Goal: Task Accomplishment & Management: Use online tool/utility

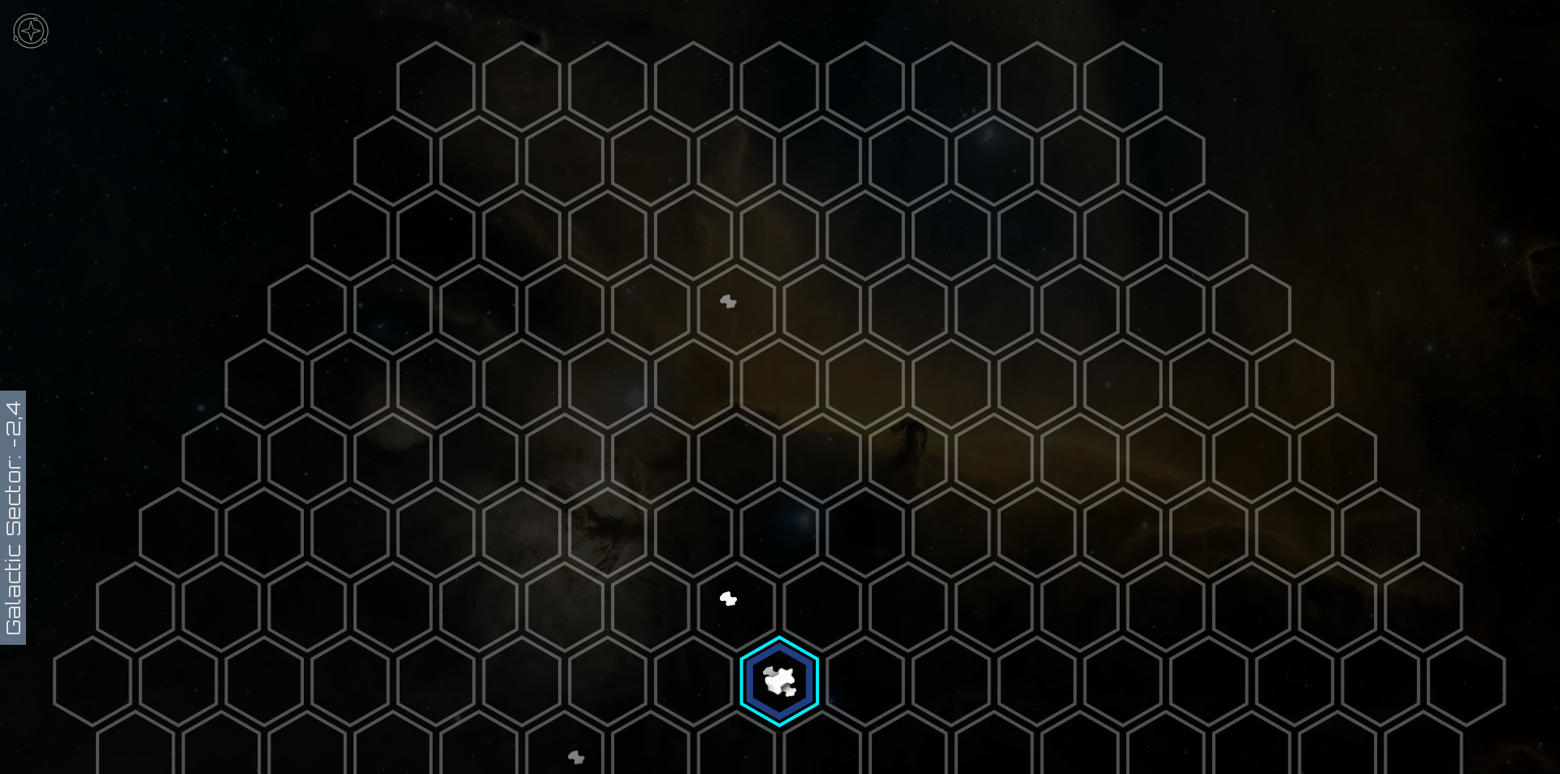
scroll to position [244, 0]
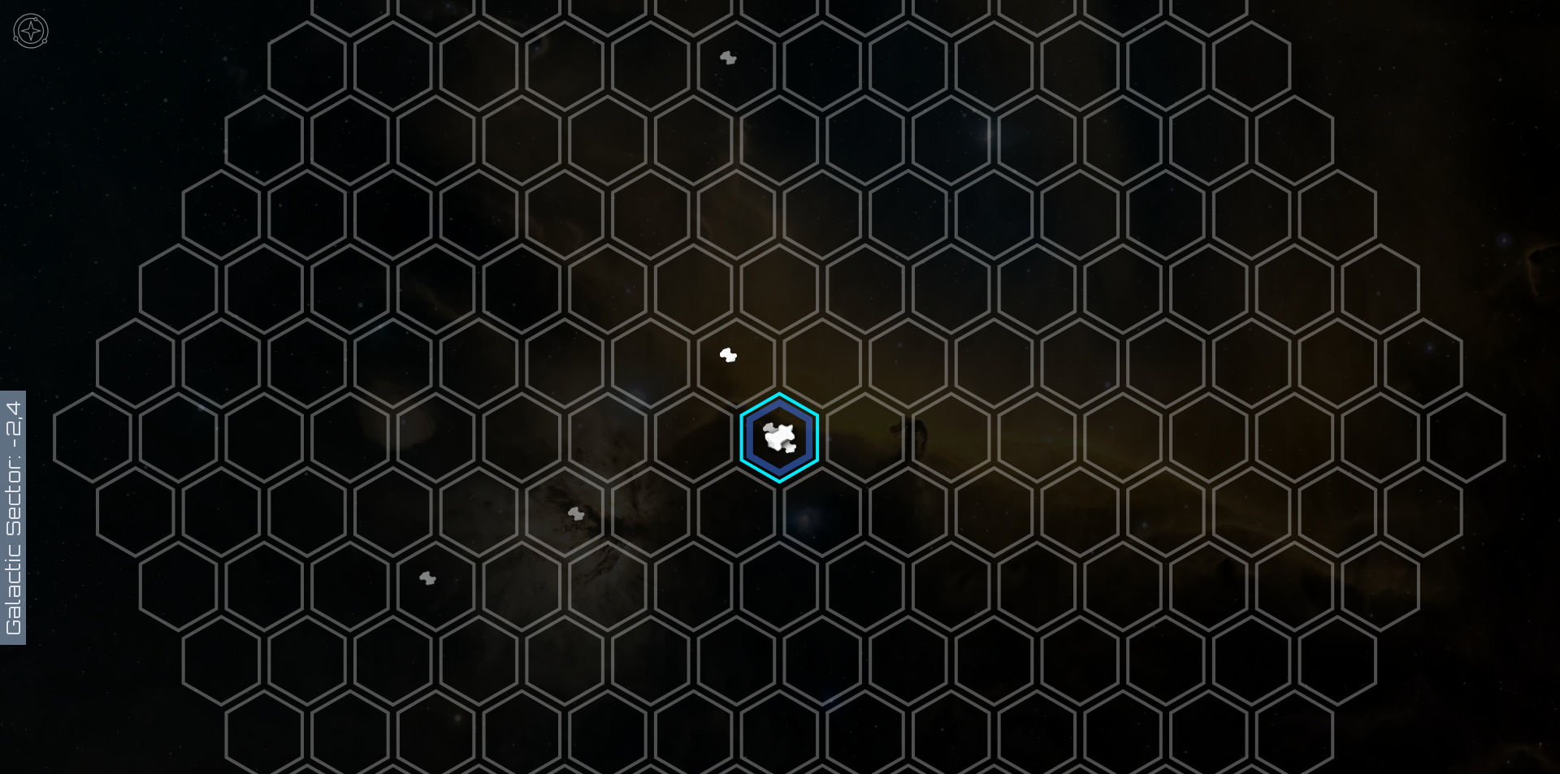
click at [35, 41] on img at bounding box center [30, 30] width 49 height 49
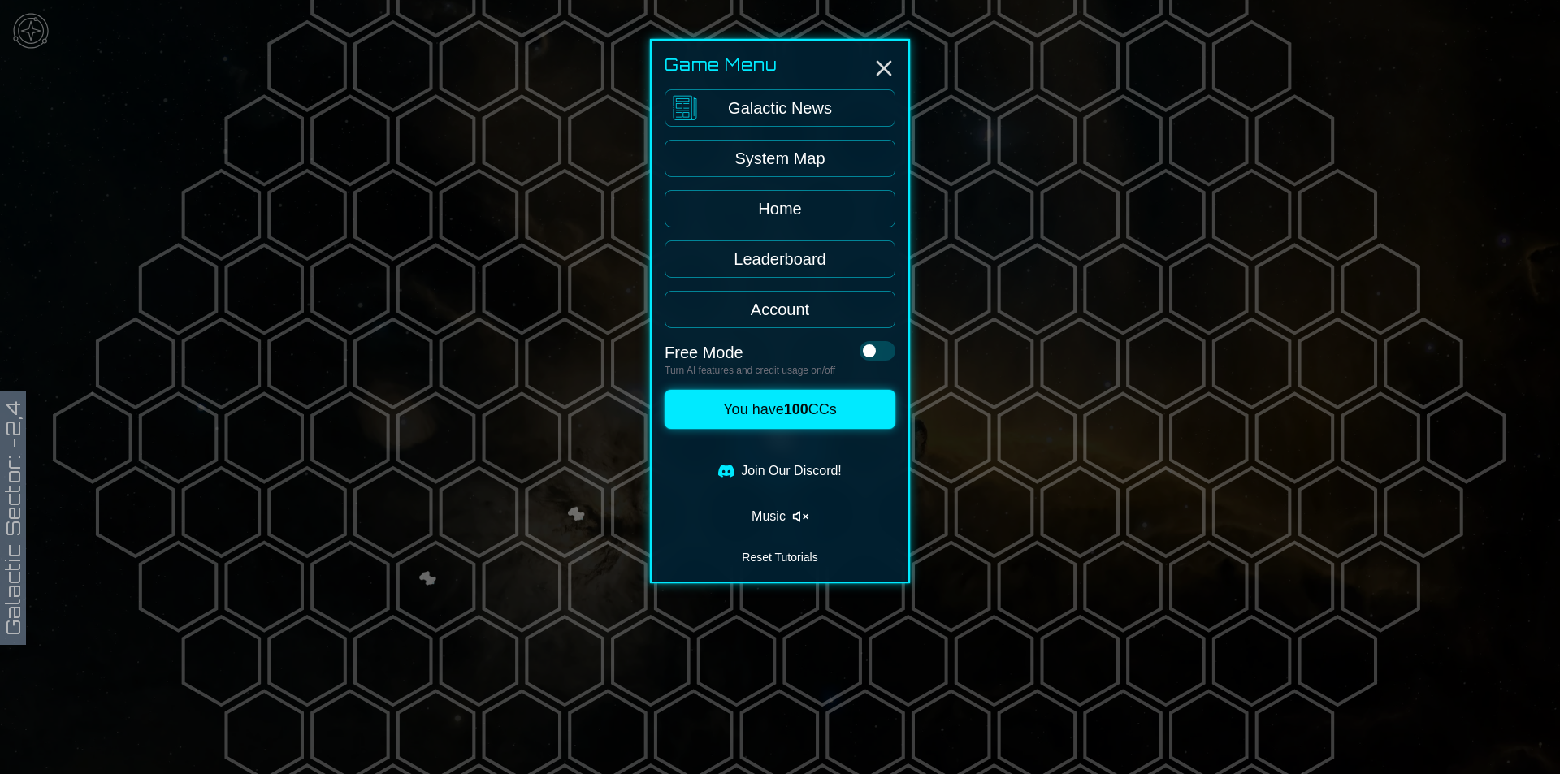
click at [795, 90] on link "Galactic News" at bounding box center [780, 107] width 231 height 37
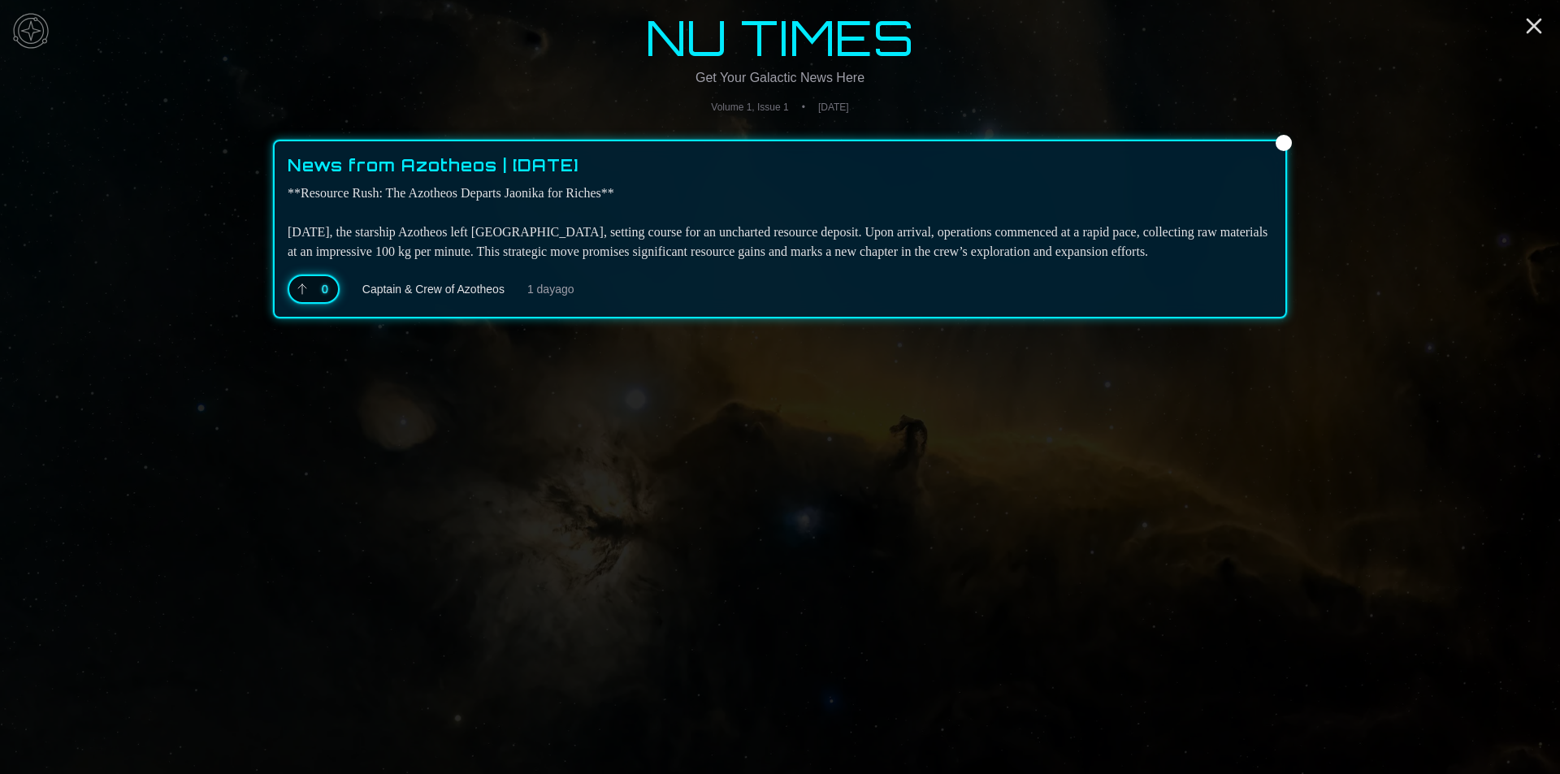
click at [310, 296] on div "0" at bounding box center [314, 289] width 52 height 29
click at [308, 288] on icon at bounding box center [302, 289] width 13 height 13
click at [27, 18] on img at bounding box center [30, 30] width 49 height 49
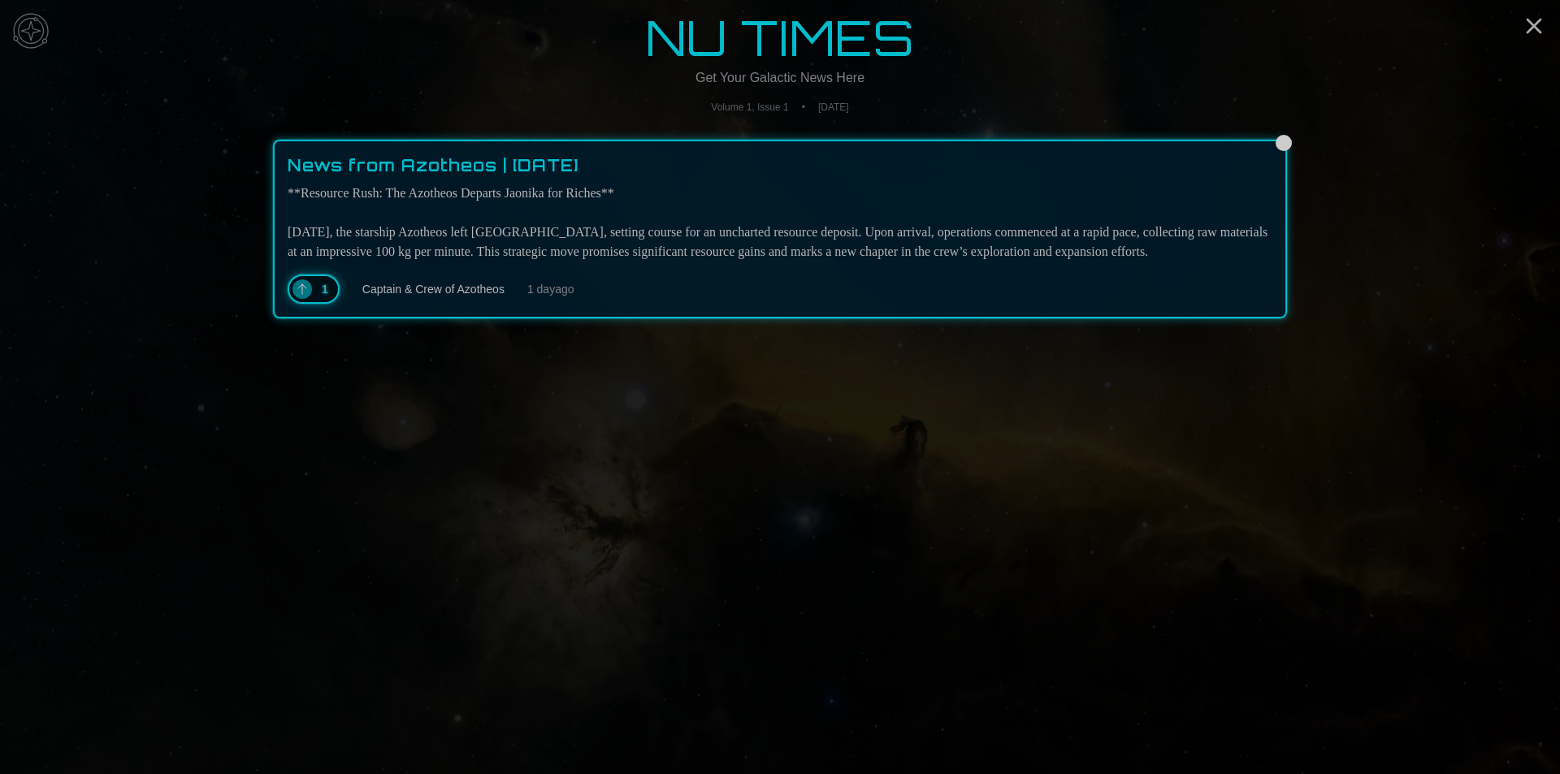
drag, startPoint x: 475, startPoint y: 349, endPoint x: 386, endPoint y: 350, distance: 89.4
click at [476, 349] on div at bounding box center [780, 387] width 1560 height 774
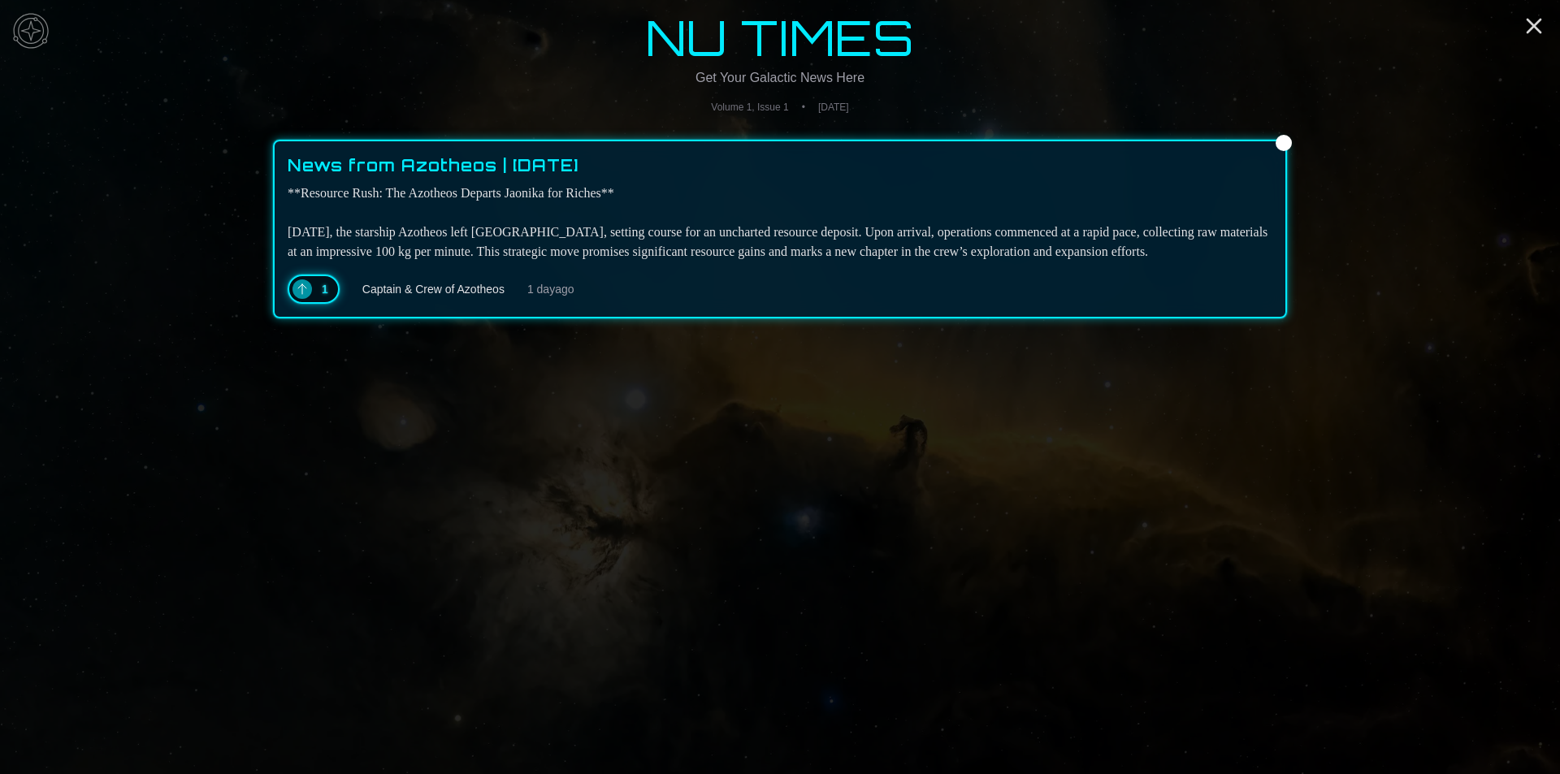
click at [1, 25] on main "NU TIMES Get Your Galactic News Here Volume 1, Issue 1 • [DATE] News from Azoth…" at bounding box center [780, 387] width 1560 height 774
click at [32, 31] on img at bounding box center [30, 30] width 49 height 49
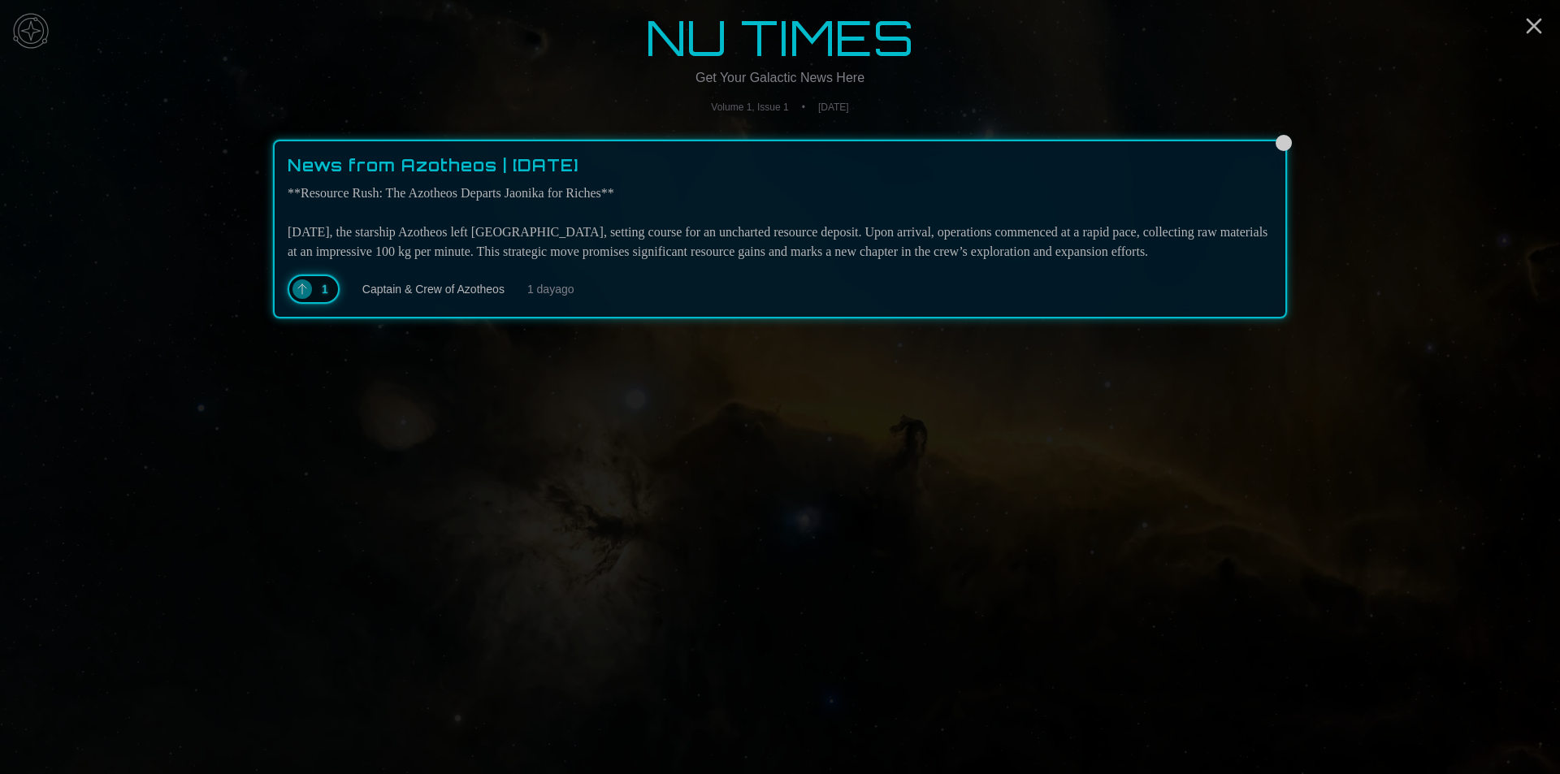
click at [812, 152] on link "System Map" at bounding box center [780, 158] width 231 height 37
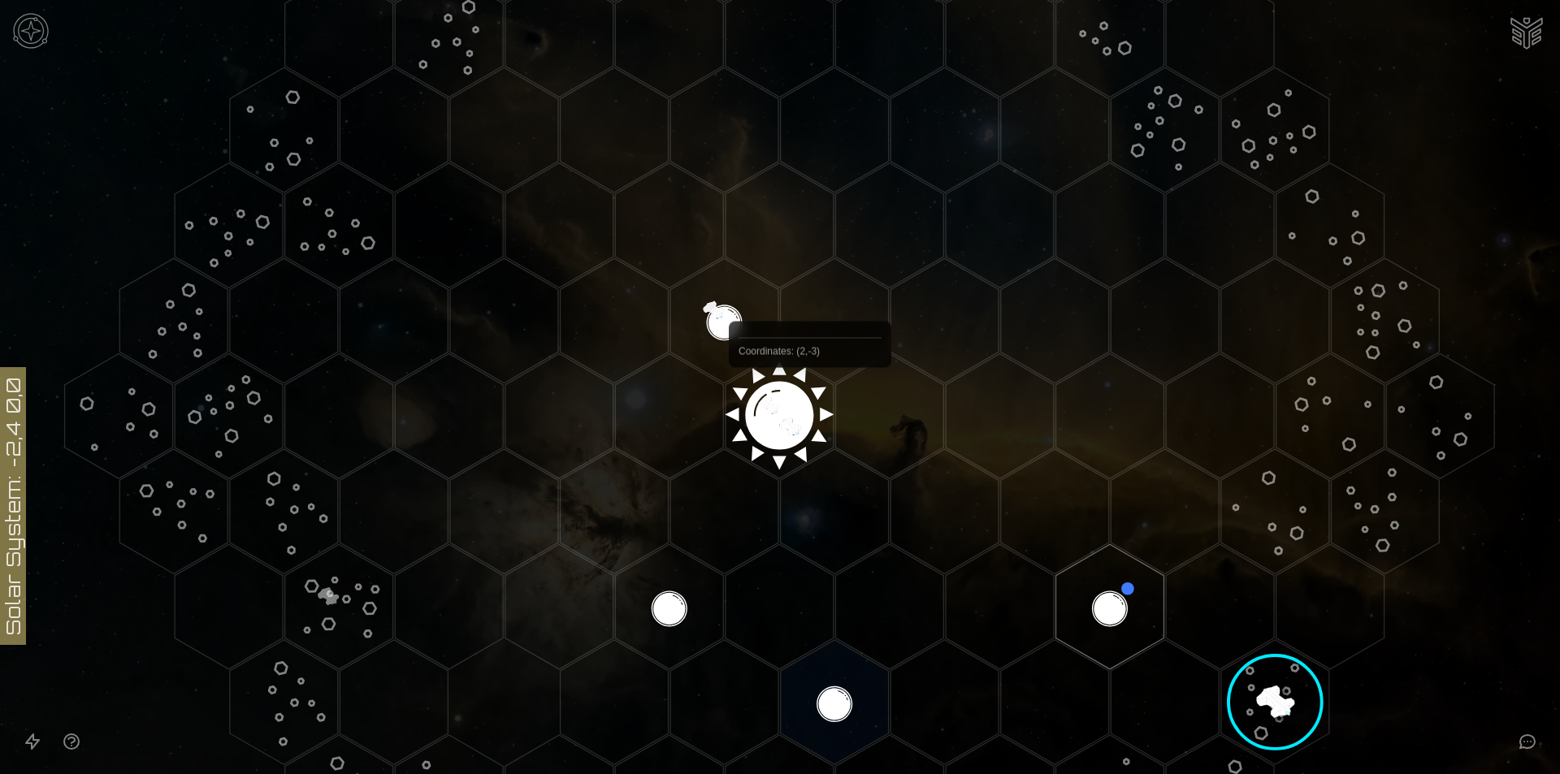
scroll to position [406, 0]
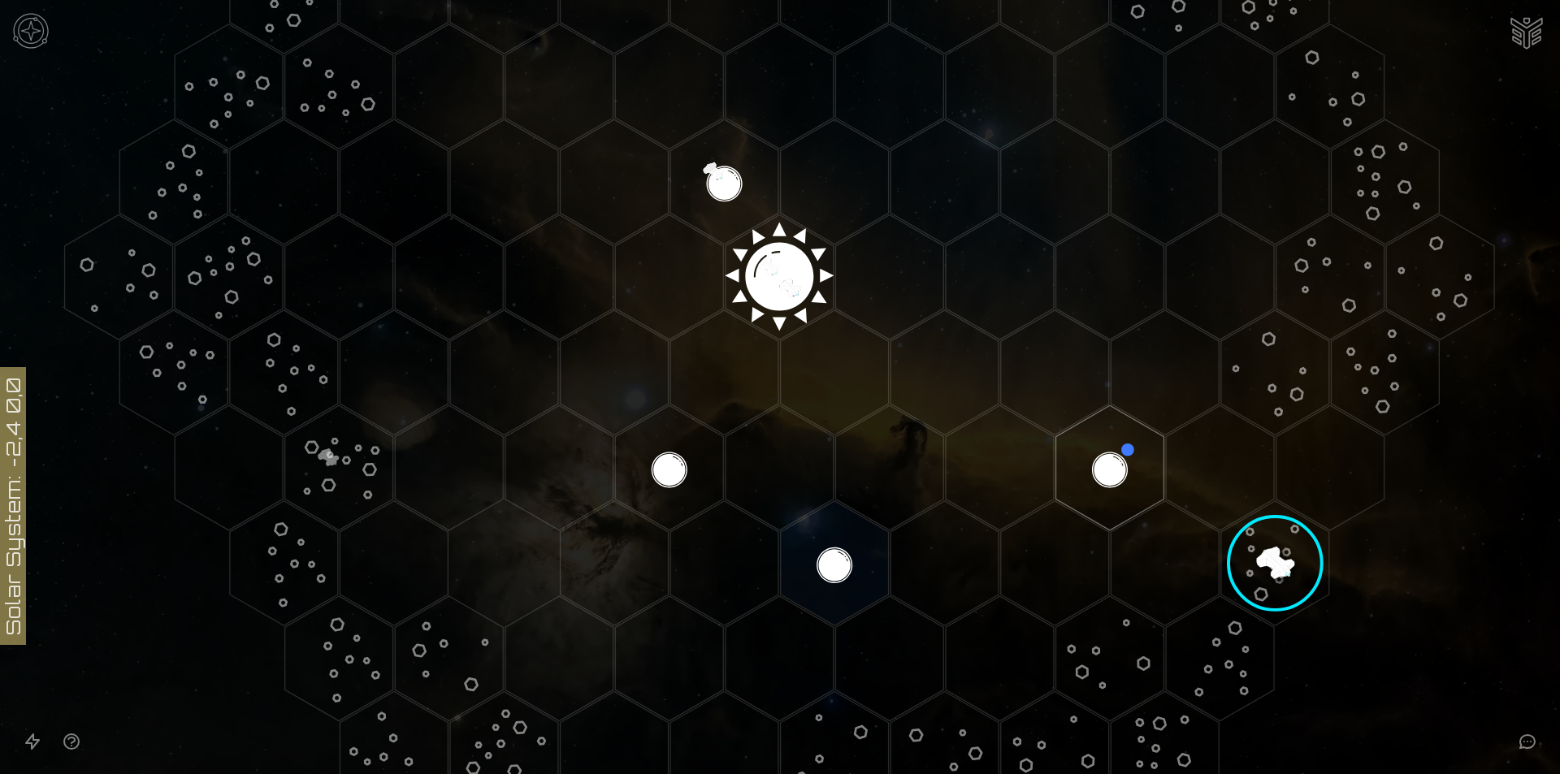
click at [1103, 485] on polygon "Hex at coordinates 2,2, clickable" at bounding box center [1110, 467] width 108 height 125
click at [1115, 491] on image at bounding box center [1110, 469] width 128 height 128
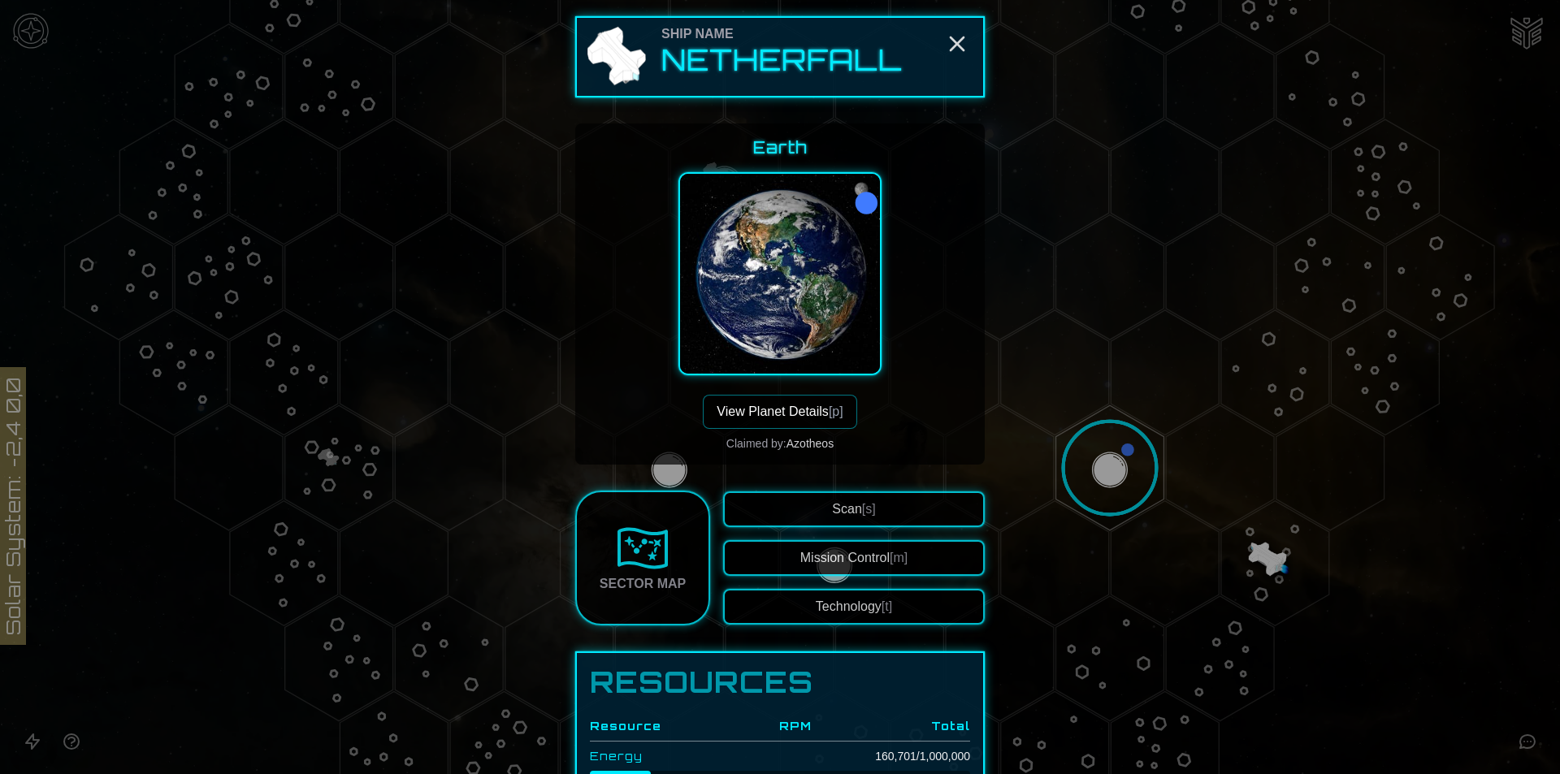
click at [829, 417] on span "[p]" at bounding box center [836, 412] width 15 height 14
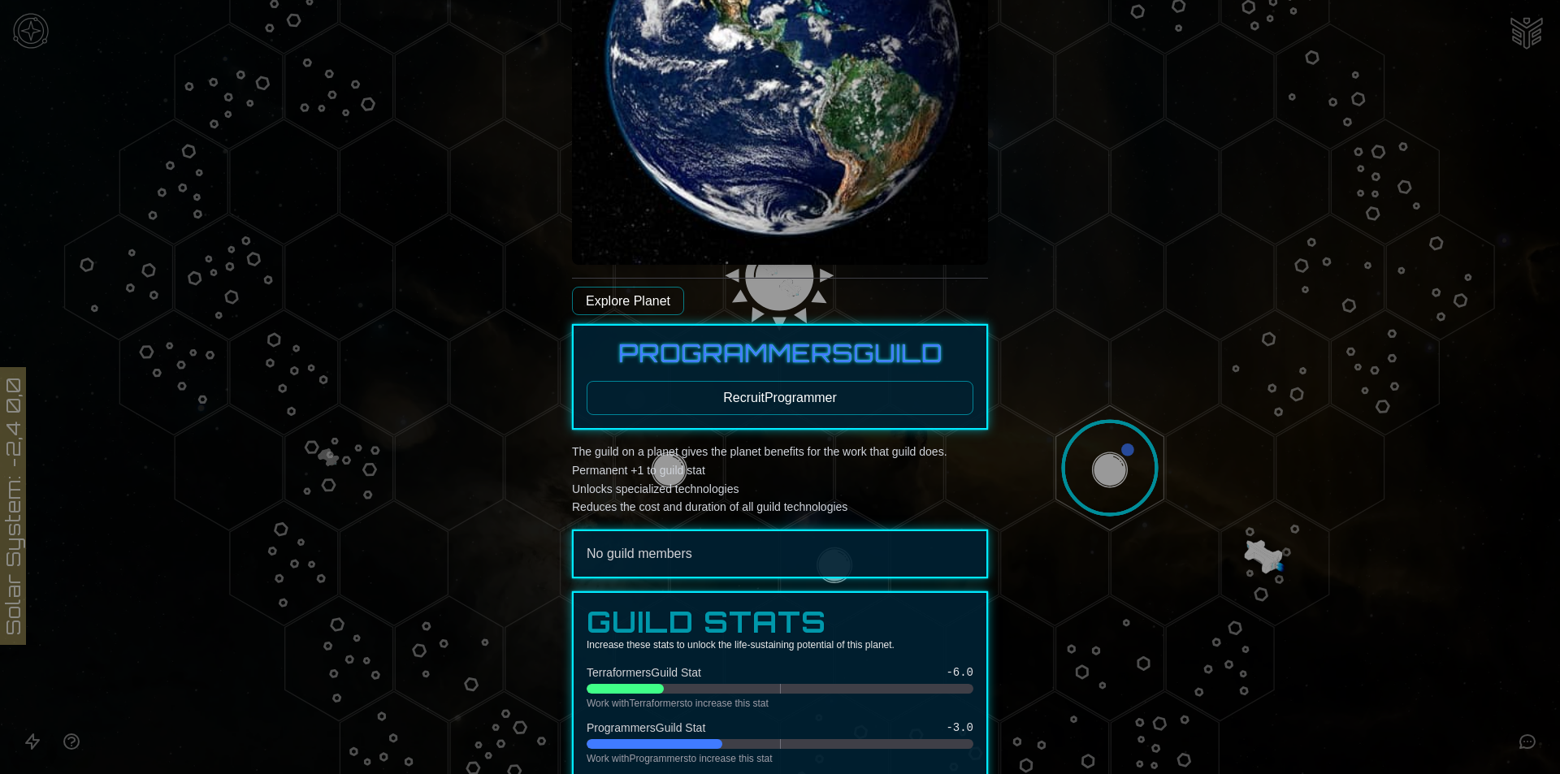
scroll to position [487, 0]
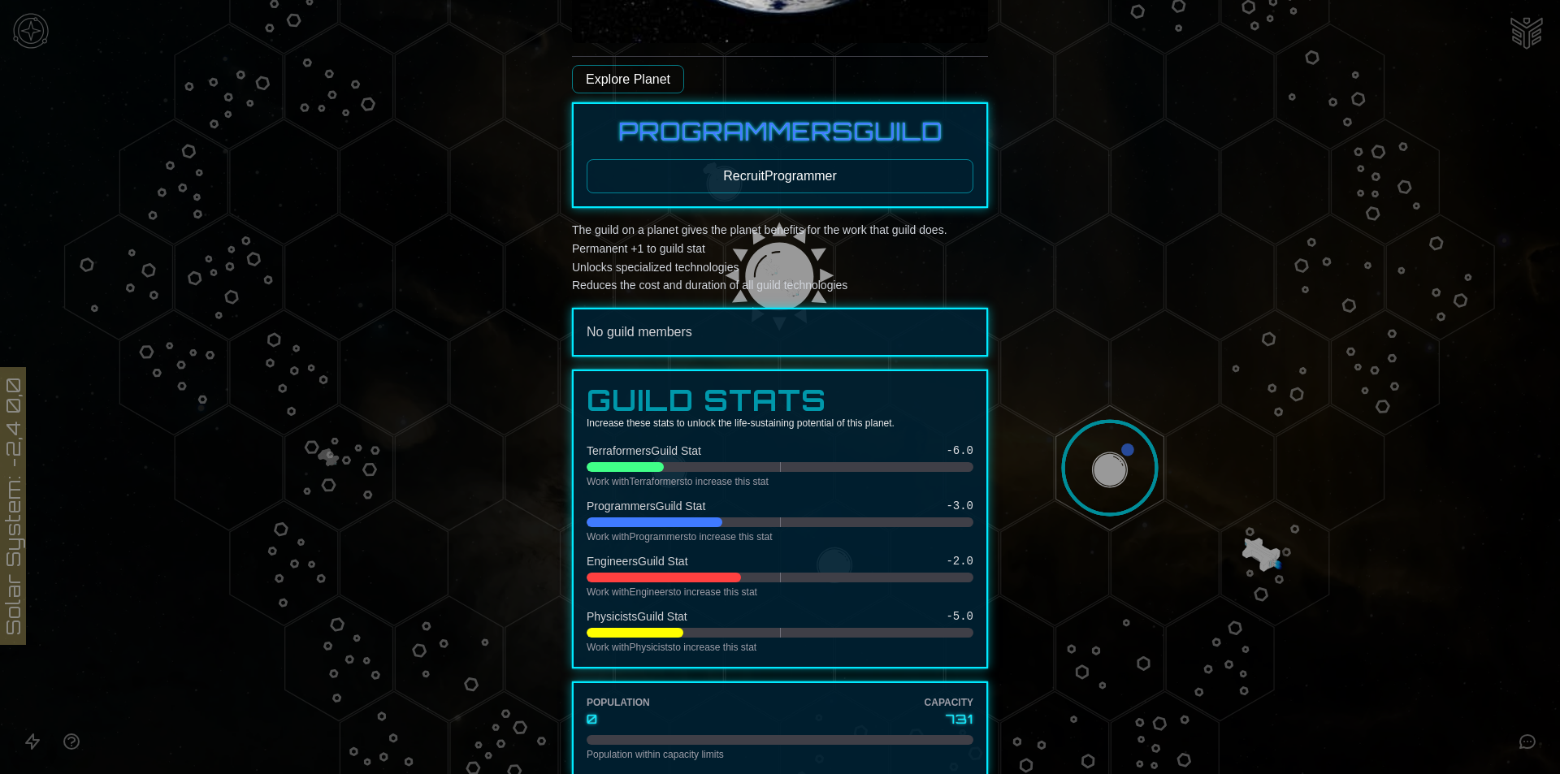
click at [763, 175] on button "Recruit Programmer" at bounding box center [780, 176] width 387 height 34
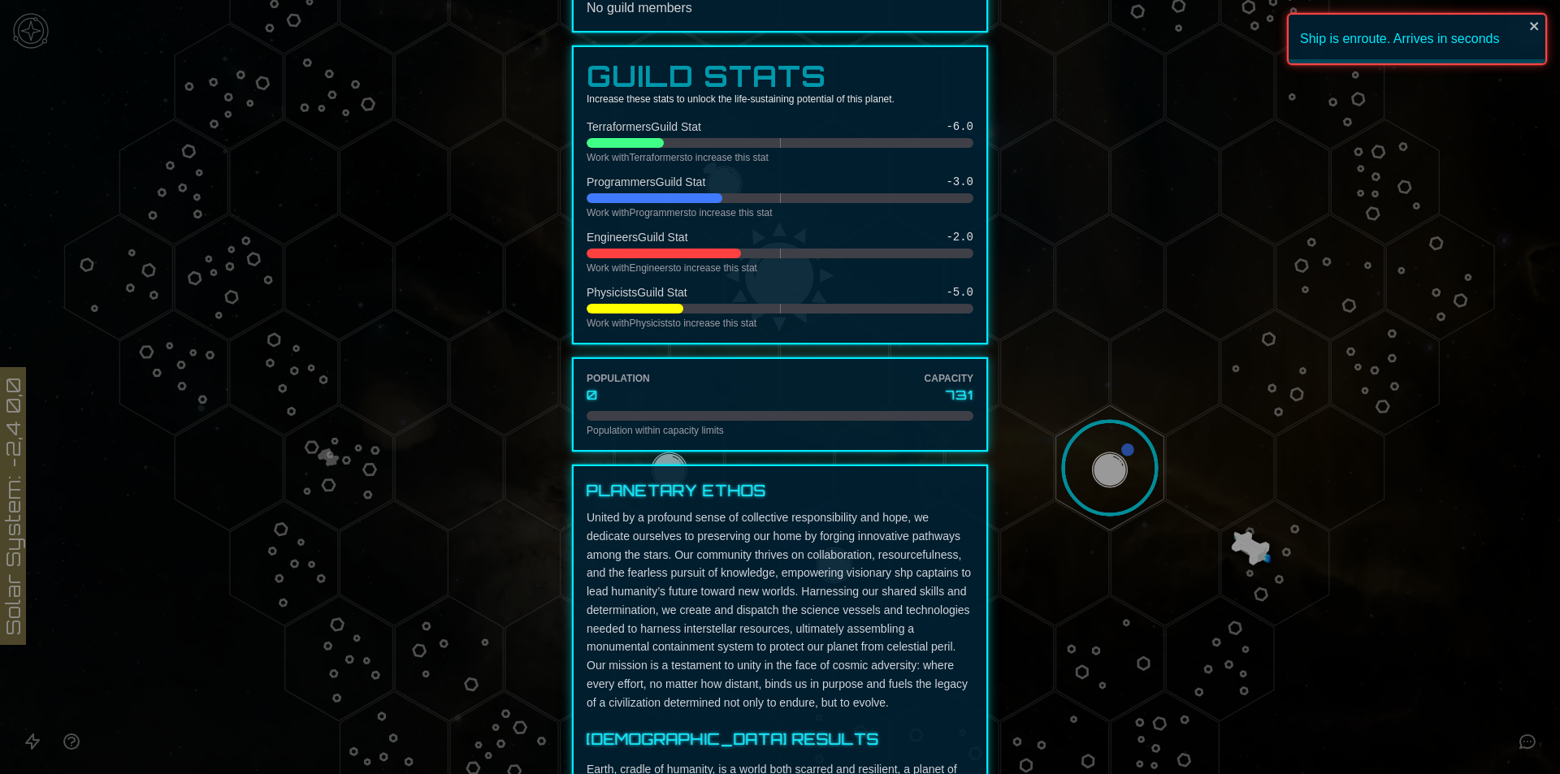
scroll to position [812, 0]
click at [1269, 551] on div at bounding box center [780, 387] width 1560 height 774
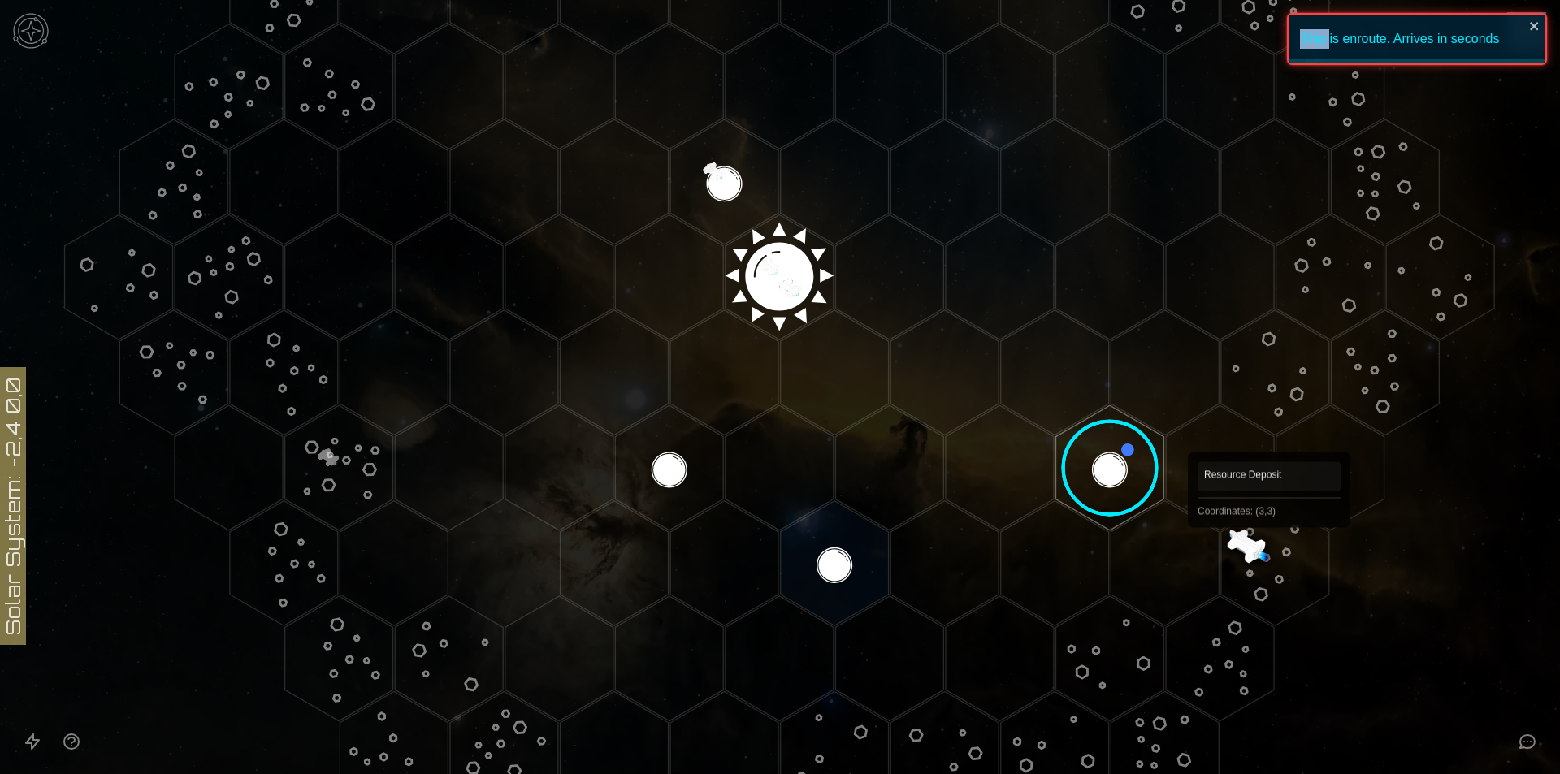
click at [1269, 551] on polygon "Hex at coordinates 3,3, clickable" at bounding box center [1275, 563] width 108 height 125
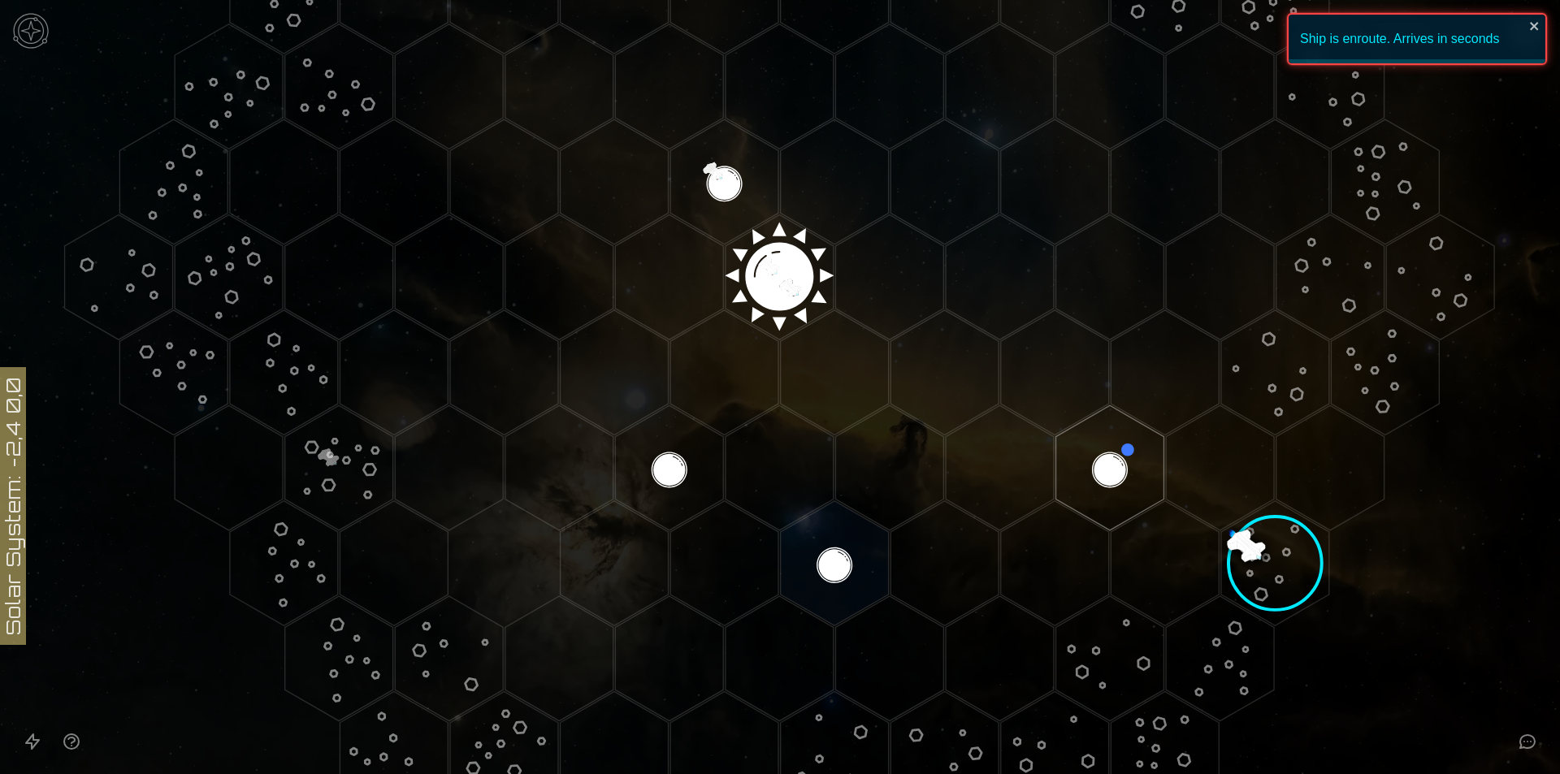
click at [1314, 544] on image at bounding box center [1275, 564] width 156 height 156
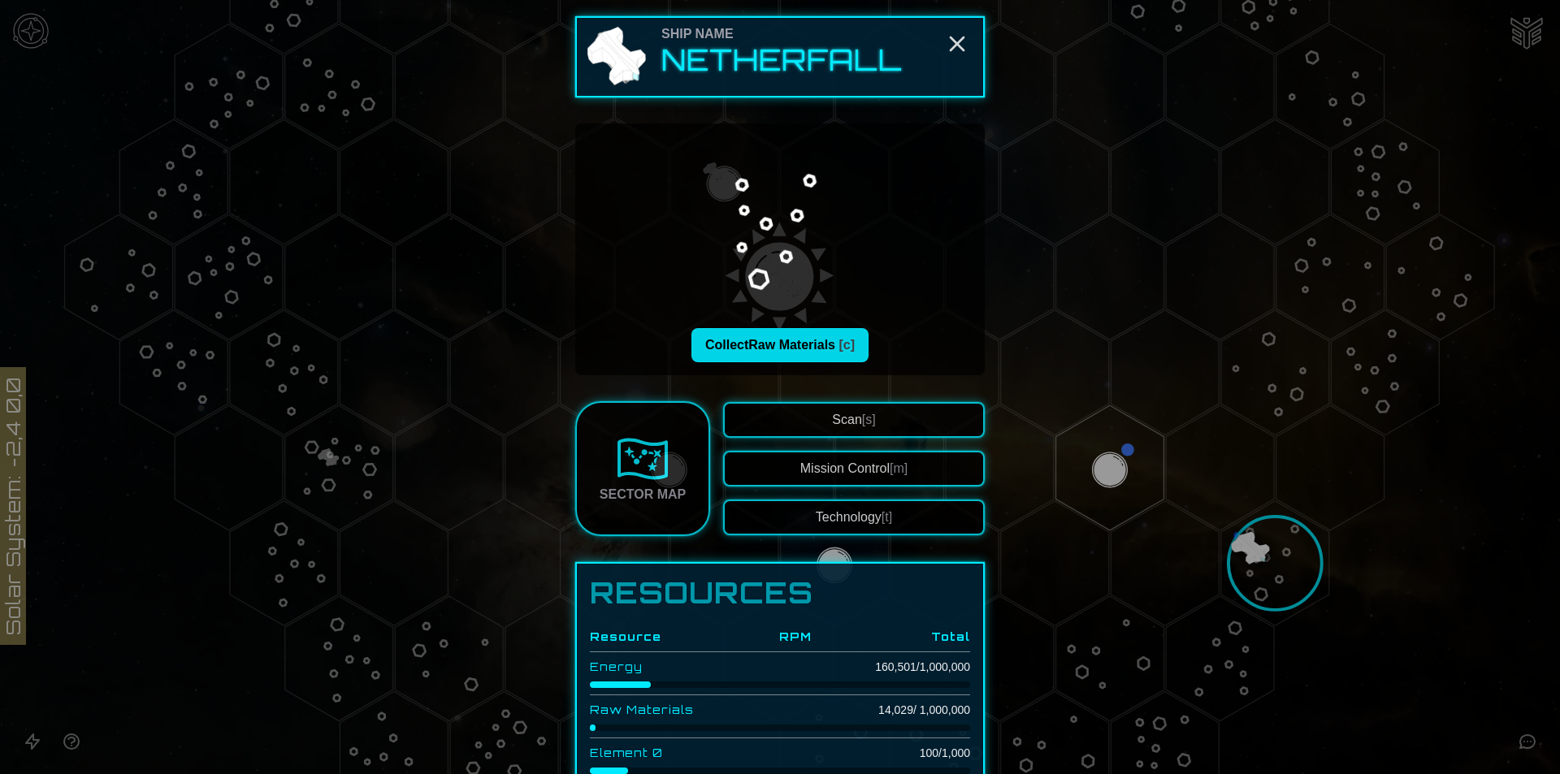
click at [831, 352] on button "Collect Raw Materials [c]" at bounding box center [779, 345] width 177 height 34
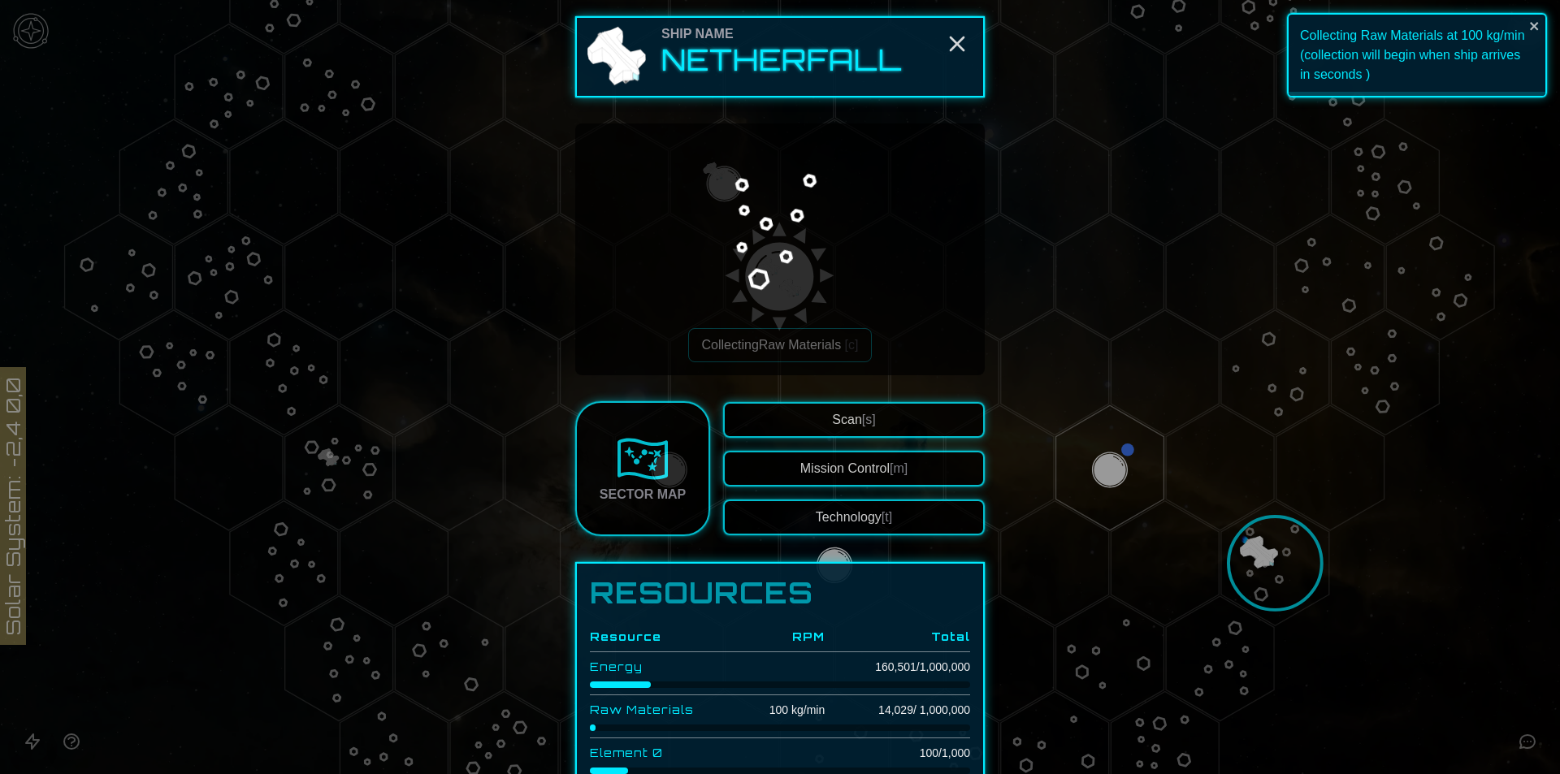
click at [1388, 549] on div at bounding box center [780, 387] width 1560 height 774
